Goal: Information Seeking & Learning: Learn about a topic

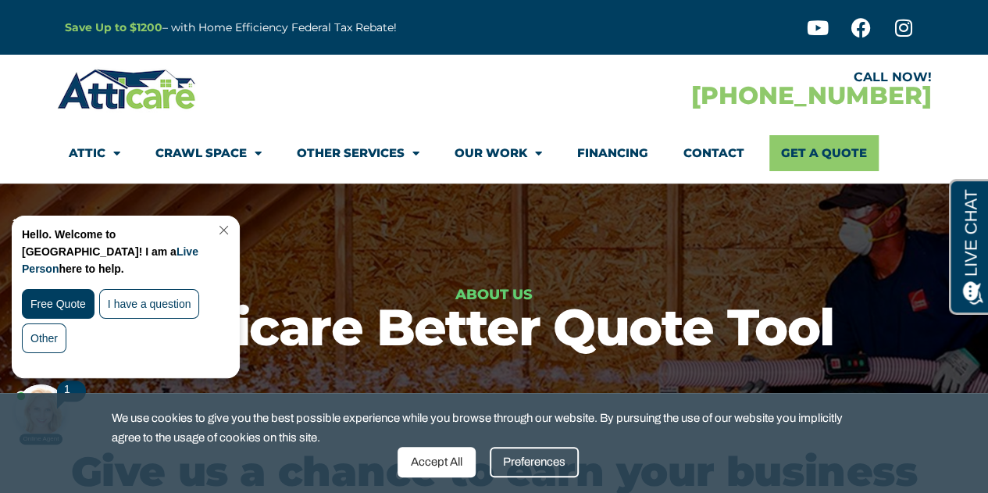
click at [233, 228] on link "Close Chat" at bounding box center [222, 230] width 21 height 12
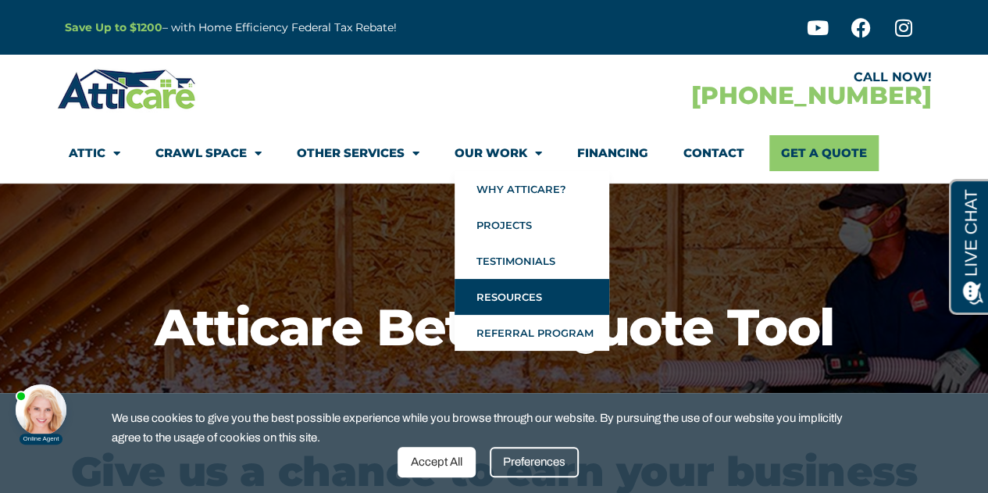
click at [508, 298] on link "Resources" at bounding box center [532, 297] width 155 height 36
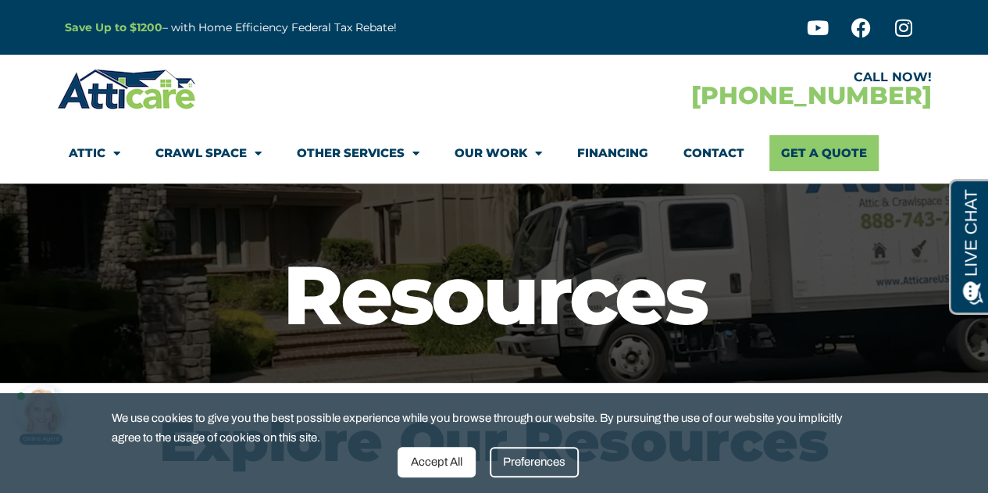
click at [430, 466] on div "Accept All" at bounding box center [437, 462] width 78 height 30
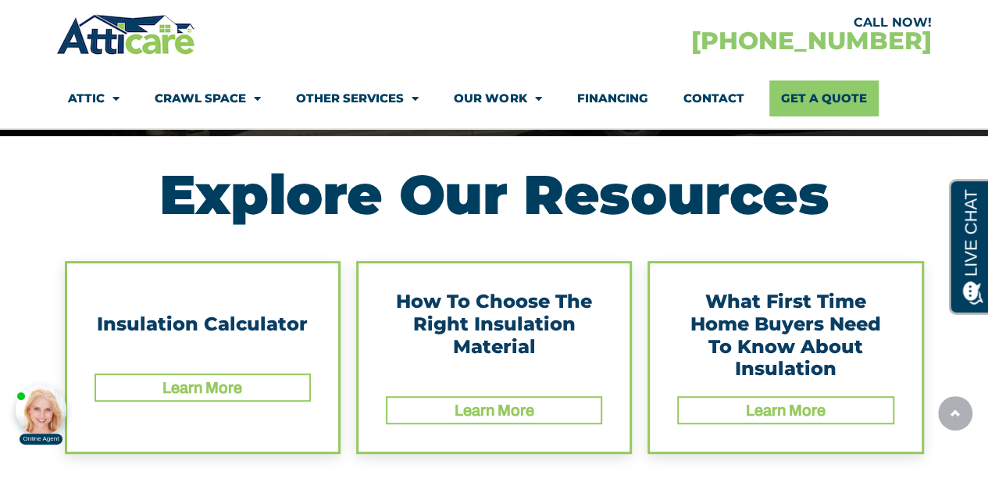
scroll to position [301, 0]
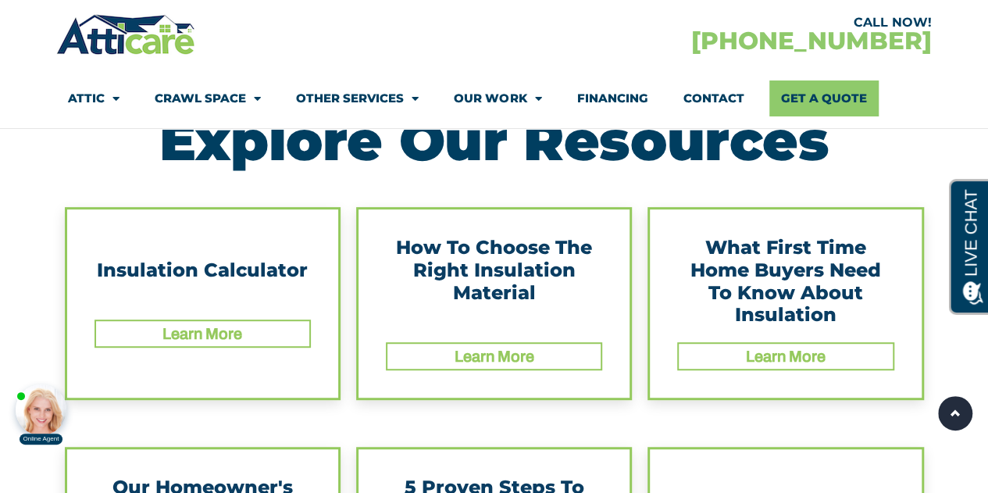
click at [193, 334] on body "Online Agent Close" at bounding box center [133, 387] width 250 height 117
click at [203, 327] on link "Learn More" at bounding box center [202, 333] width 80 height 17
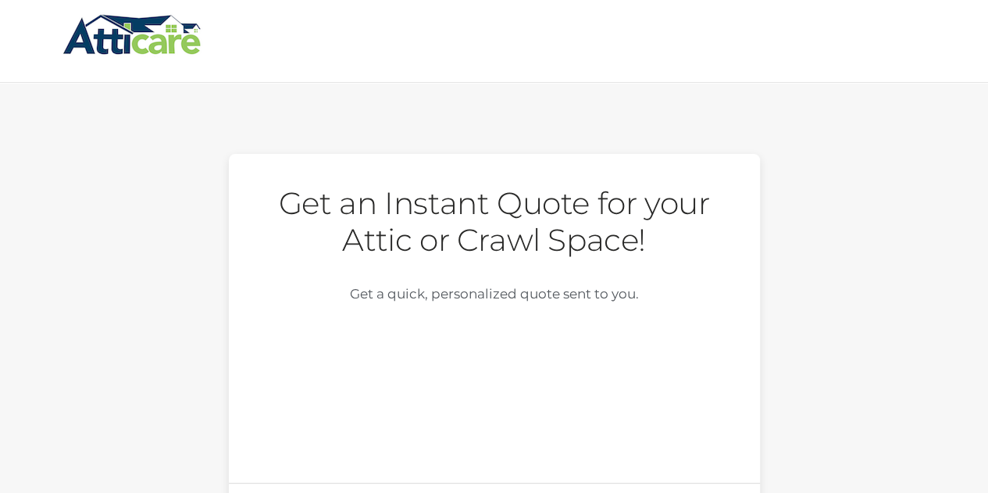
drag, startPoint x: 986, startPoint y: 210, endPoint x: 968, endPoint y: 316, distance: 107.7
click at [968, 316] on section "Get an Instant Quote for your Attic or Crawl Space! Get​ a quick, personalized …" at bounding box center [494, 349] width 988 height 530
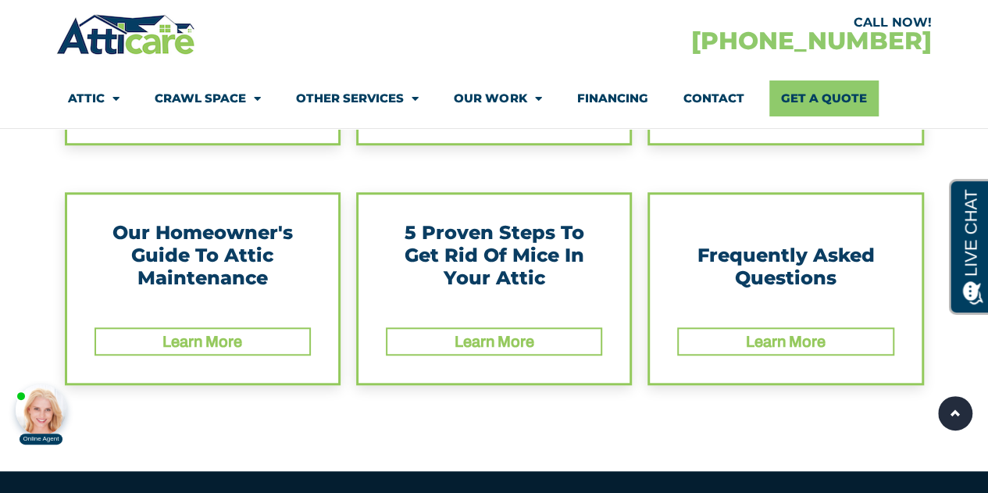
scroll to position [558, 0]
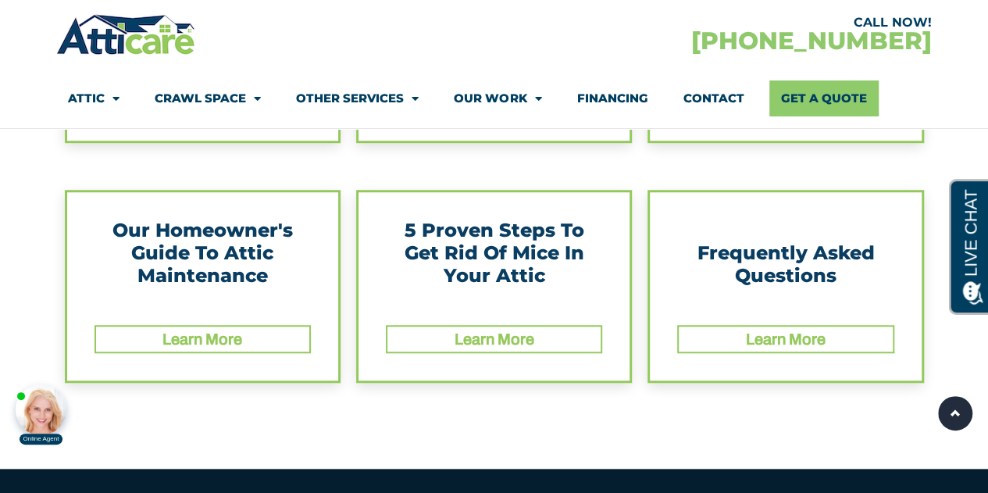
click at [198, 332] on body "Online Agent Close" at bounding box center [133, 387] width 250 height 117
click at [207, 342] on body "Online Agent Close" at bounding box center [133, 387] width 250 height 117
click at [475, 338] on link "Learn More" at bounding box center [494, 338] width 80 height 17
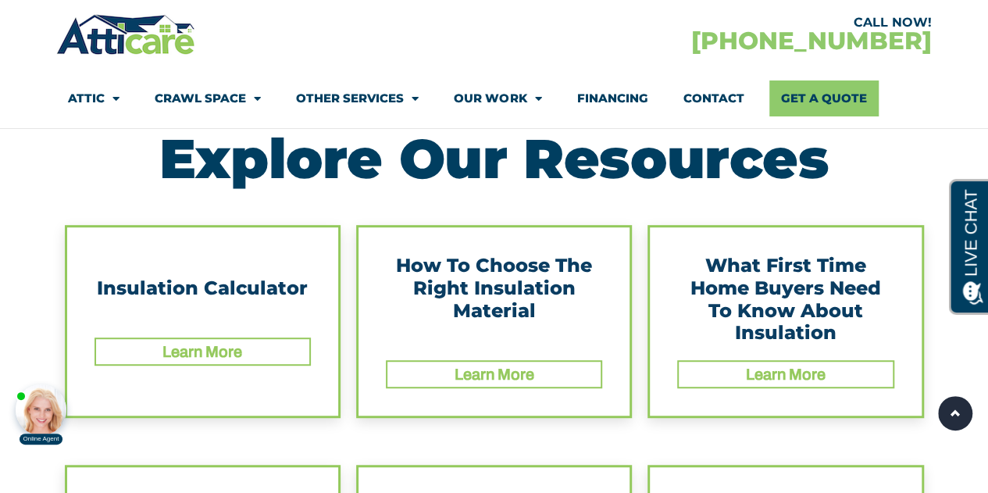
scroll to position [280, 0]
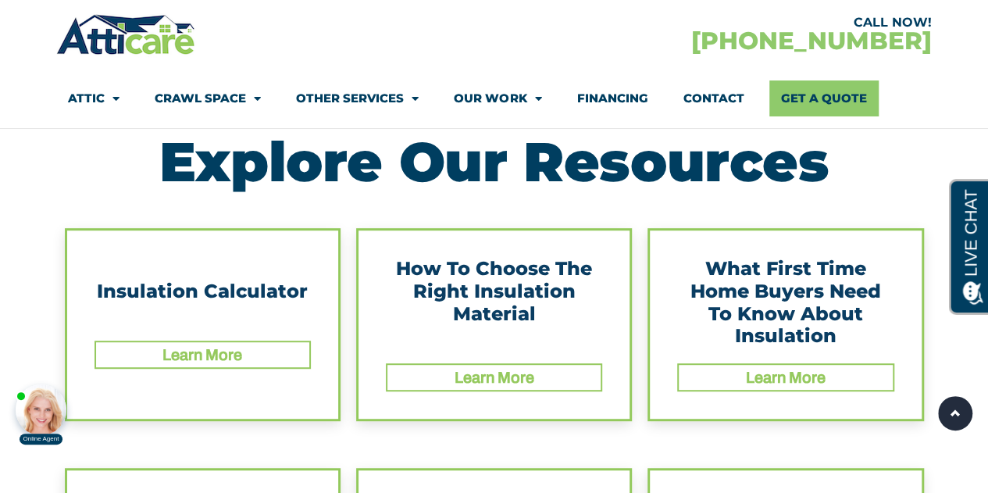
click at [490, 380] on link "Learn More" at bounding box center [494, 377] width 80 height 17
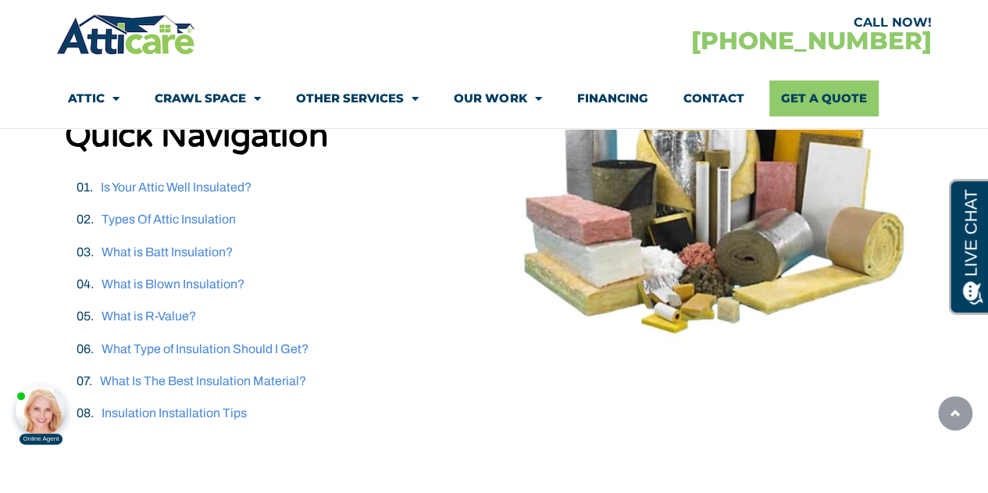
scroll to position [368, 0]
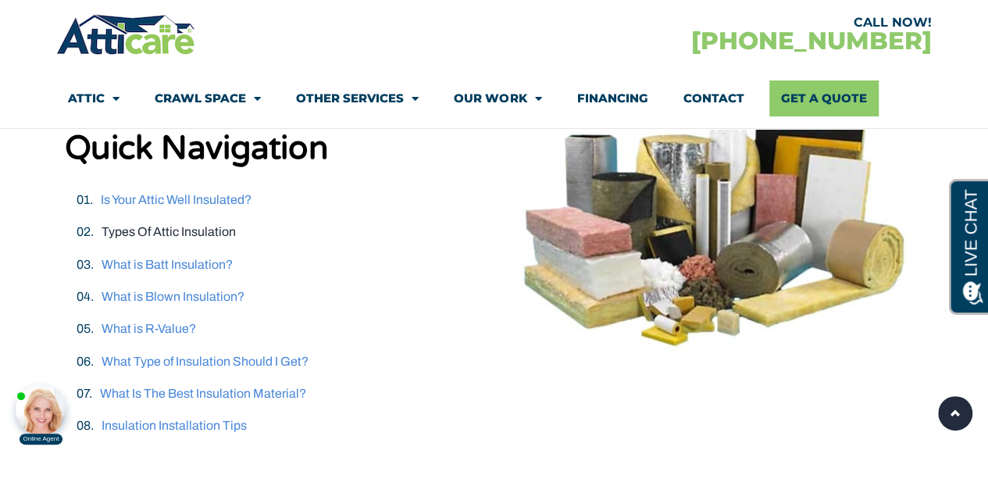
click at [138, 233] on link "Types Of Attic Insulation" at bounding box center [169, 231] width 134 height 13
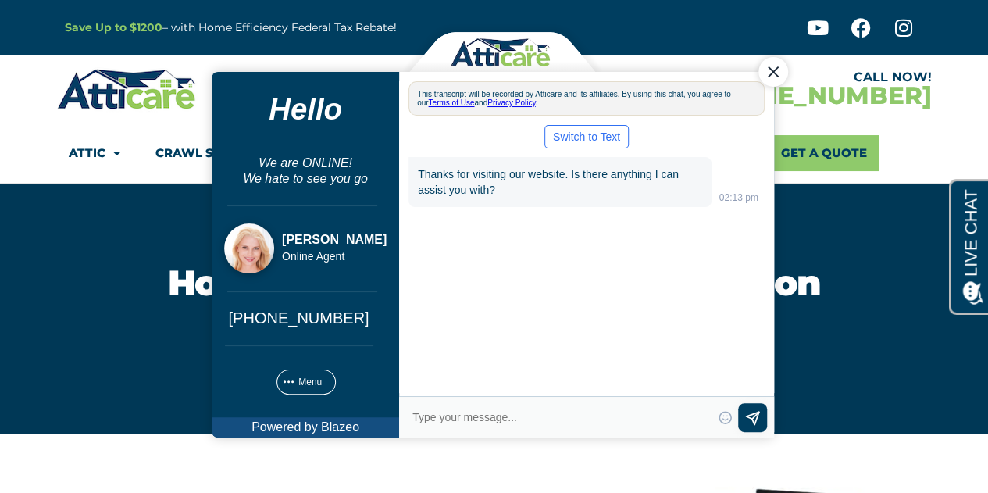
click at [772, 72] on div "Close Chat" at bounding box center [773, 71] width 30 height 30
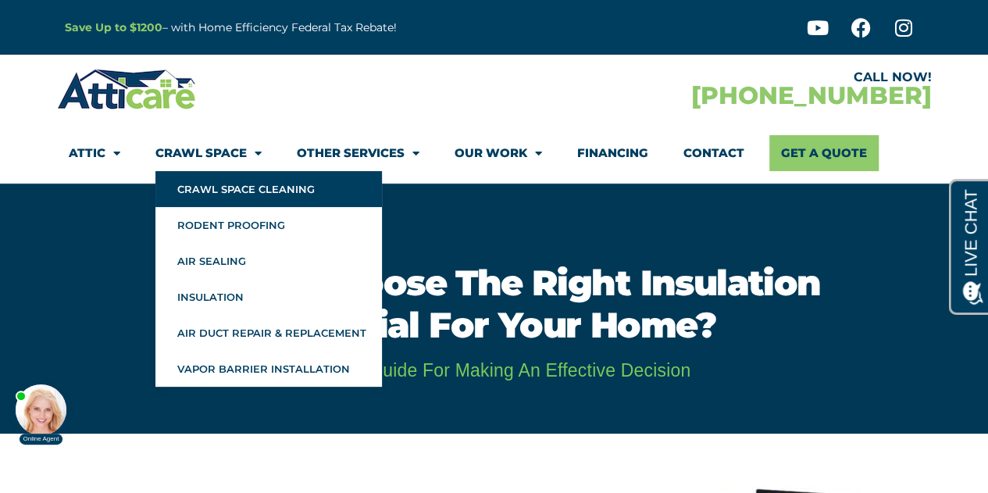
click at [255, 184] on link "Crawl Space Cleaning" at bounding box center [268, 189] width 227 height 36
